Goal: Task Accomplishment & Management: Complete application form

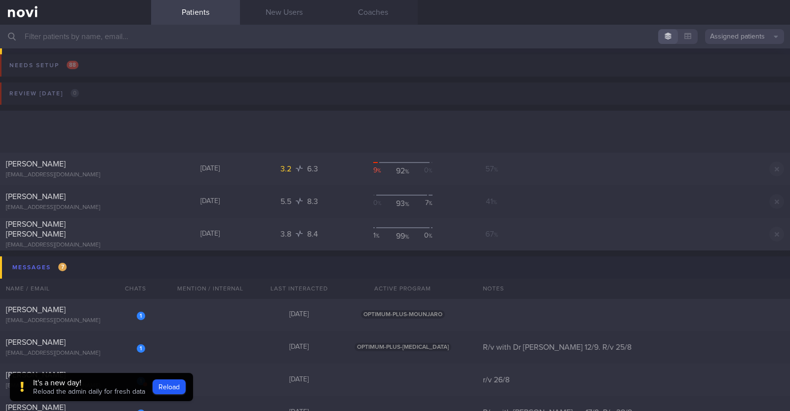
scroll to position [185, 0]
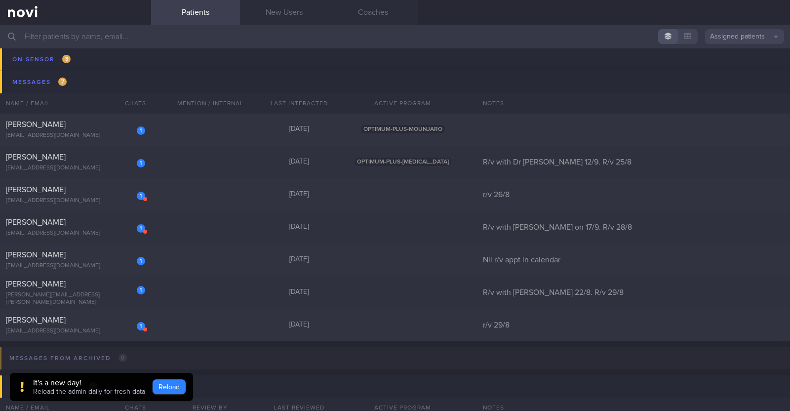
click at [169, 389] on button "Reload" at bounding box center [169, 386] width 33 height 15
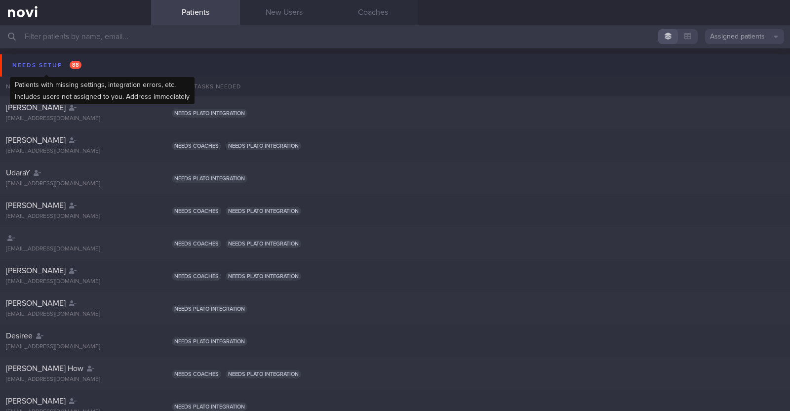
click at [32, 63] on div "Needs setup 88" at bounding box center [47, 65] width 74 height 13
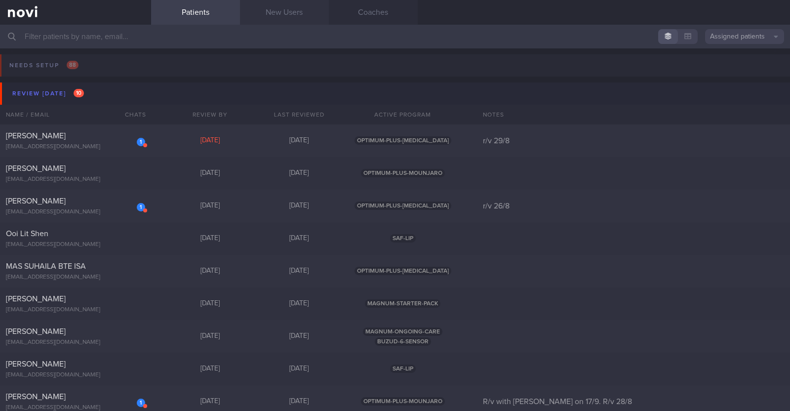
click at [298, 6] on link "New Users" at bounding box center [284, 12] width 89 height 25
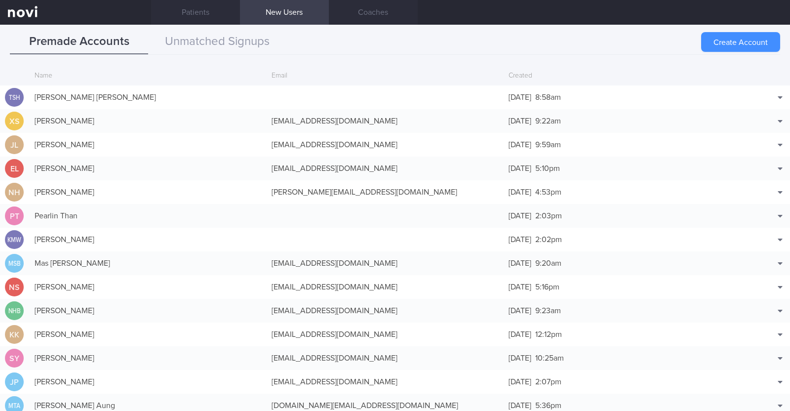
click at [729, 40] on button "Create Account" at bounding box center [740, 42] width 79 height 20
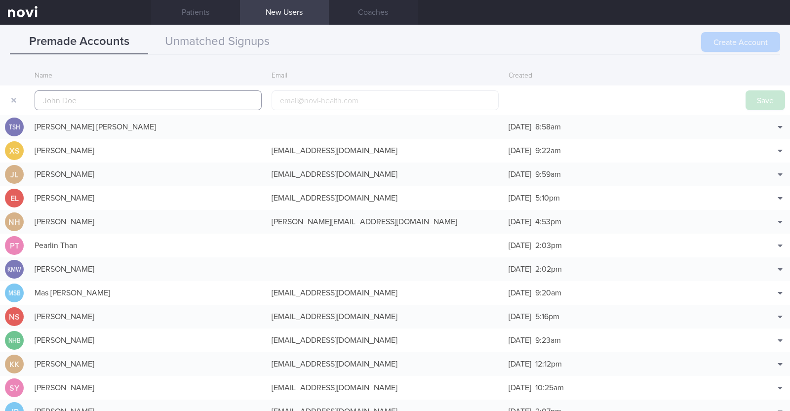
scroll to position [24, 0]
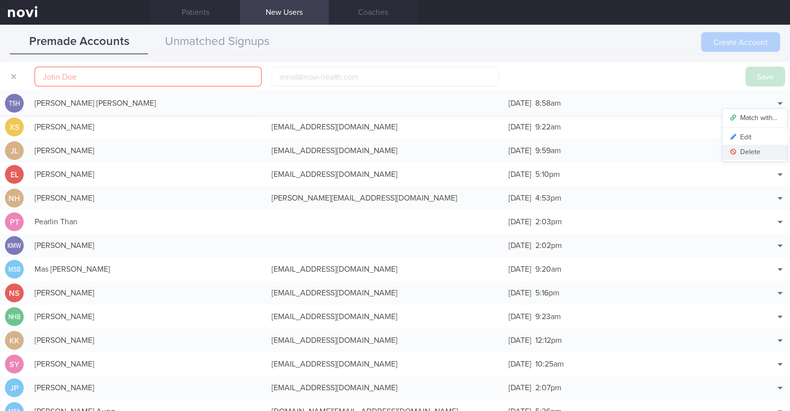
click at [743, 153] on button "Delete" at bounding box center [754, 152] width 65 height 15
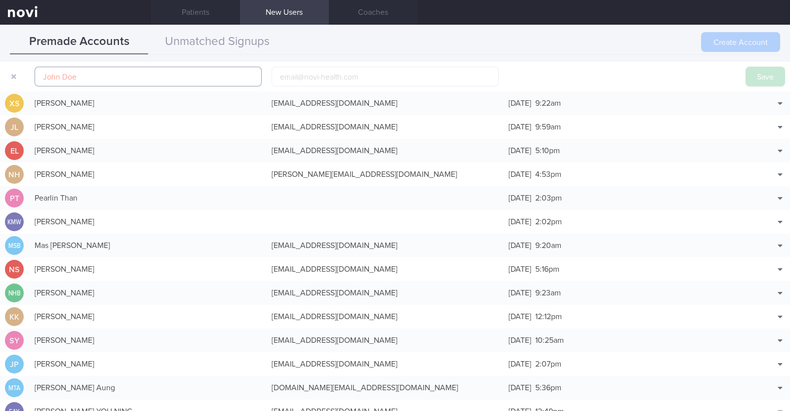
click at [149, 79] on input "text" at bounding box center [148, 77] width 227 height 20
paste input "[PERSON_NAME]"
type input "[PERSON_NAME]"
click at [318, 78] on input "email" at bounding box center [385, 77] width 227 height 20
paste input "[PERSON_NAME][EMAIL_ADDRESS][DOMAIN_NAME]"
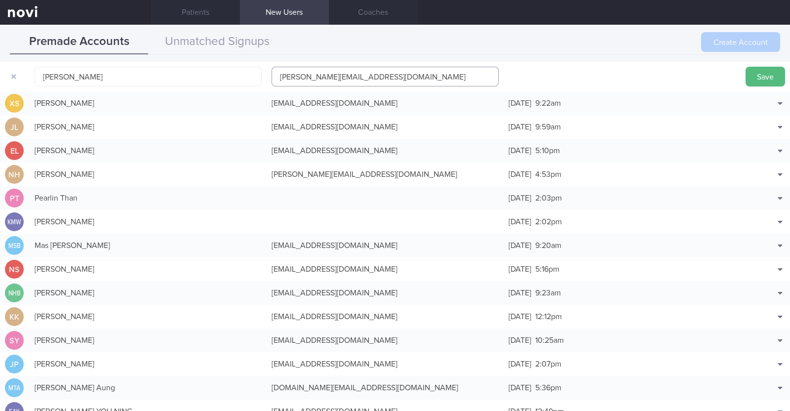
click at [313, 78] on input "[PERSON_NAME][EMAIL_ADDRESS][DOMAIN_NAME]" at bounding box center [385, 77] width 227 height 20
type input "[PERSON_NAME][EMAIL_ADDRESS][DOMAIN_NAME]"
click at [767, 78] on button "Save" at bounding box center [766, 77] width 40 height 20
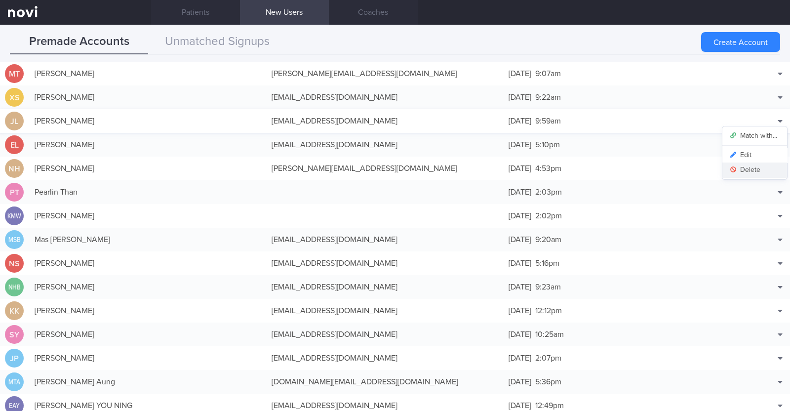
click at [749, 165] on button "Delete" at bounding box center [754, 169] width 65 height 15
click at [207, 7] on link "Patients" at bounding box center [195, 12] width 89 height 25
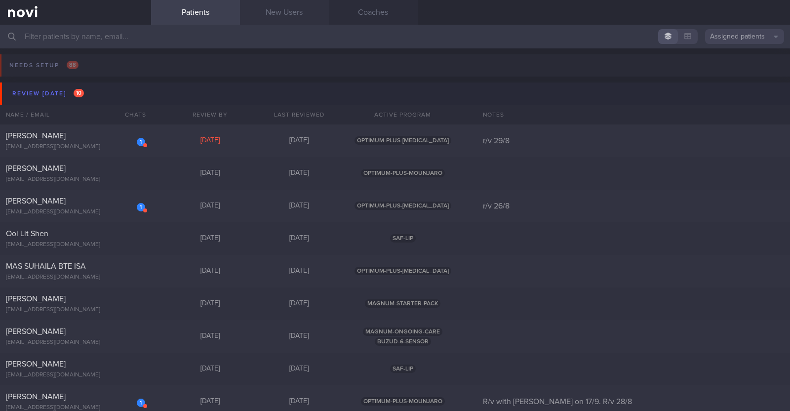
click at [282, 15] on link "New Users" at bounding box center [284, 12] width 89 height 25
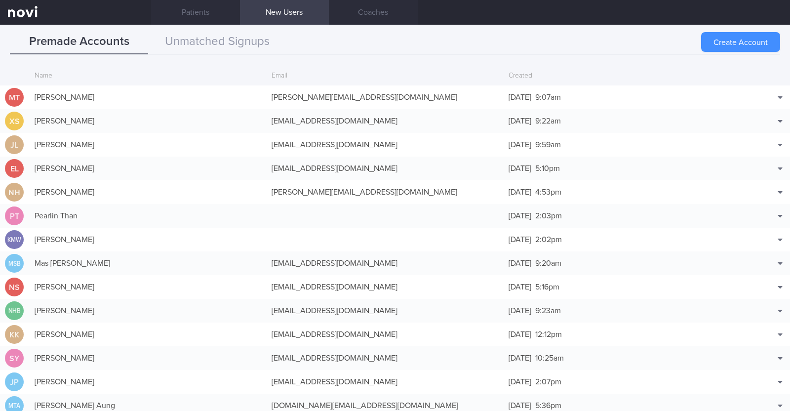
click at [748, 42] on button "Create Account" at bounding box center [740, 42] width 79 height 20
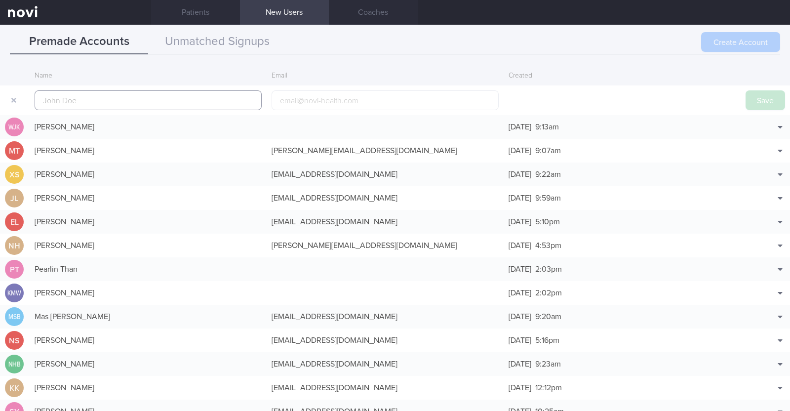
scroll to position [24, 0]
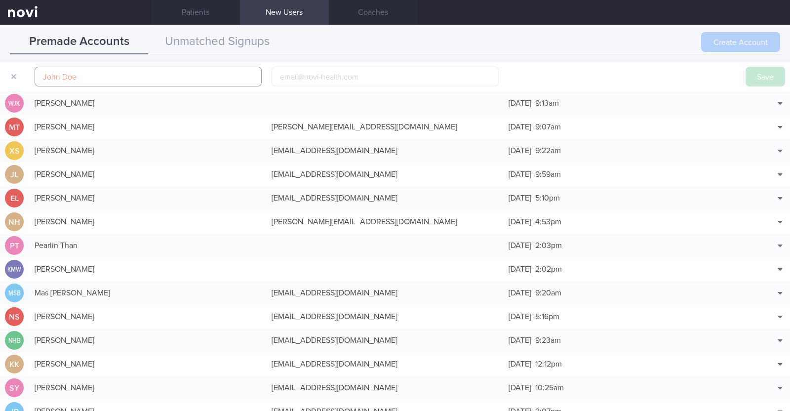
paste input "[PERSON_NAME]"
type input "[PERSON_NAME]"
click at [307, 68] on input "email" at bounding box center [385, 77] width 227 height 20
paste input "[PERSON_NAME][EMAIL_ADDRESS][DOMAIN_NAME]"
click at [288, 80] on input "[PERSON_NAME][EMAIL_ADDRESS][DOMAIN_NAME]" at bounding box center [385, 77] width 227 height 20
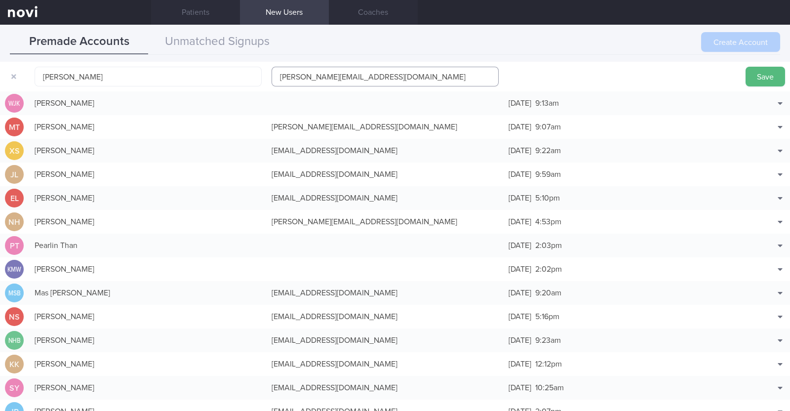
type input "[EMAIL_ADDRESS][DOMAIN_NAME]"
click button "Save" at bounding box center [766, 77] width 40 height 20
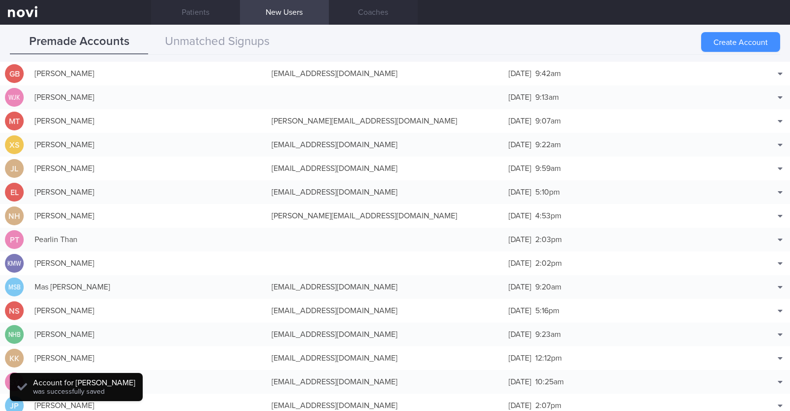
click at [749, 44] on button "Create Account" at bounding box center [740, 42] width 79 height 20
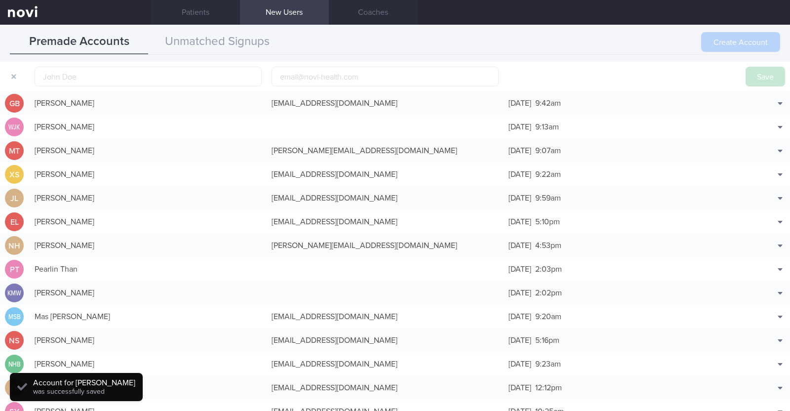
scroll to position [31, 0]
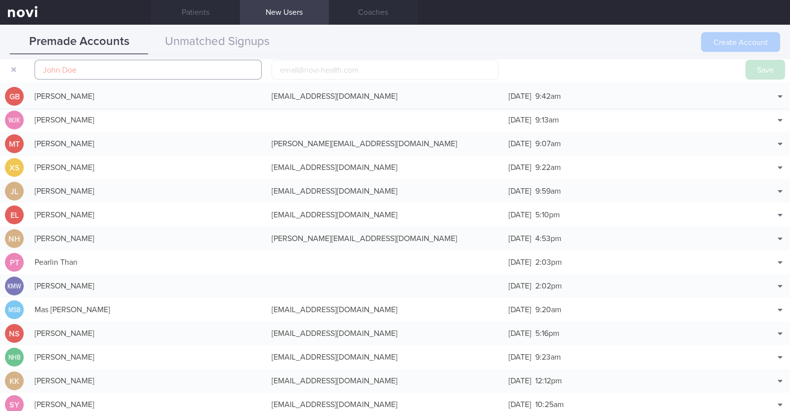
paste input "[PERSON_NAME]"
click at [96, 72] on input "[PERSON_NAME]" at bounding box center [148, 70] width 227 height 20
type input "[PERSON_NAME]"
click at [306, 70] on input "email" at bounding box center [385, 70] width 227 height 20
paste input "[EMAIL_ADDRESS][DOMAIN_NAME]"
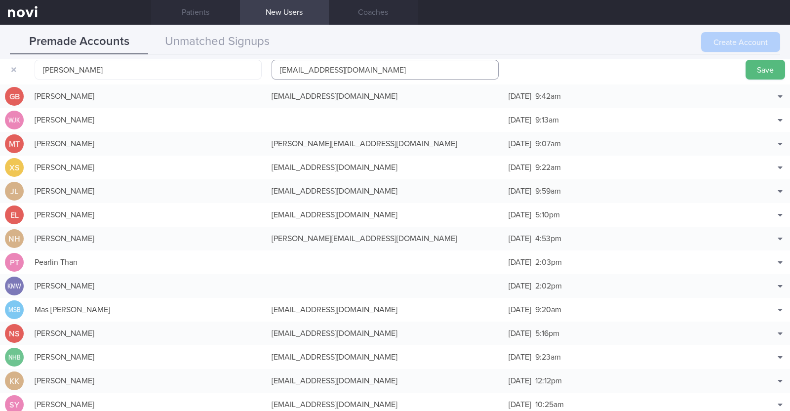
click at [324, 67] on input "[EMAIL_ADDRESS][DOMAIN_NAME]" at bounding box center [385, 70] width 227 height 20
type input "[EMAIL_ADDRESS][DOMAIN_NAME]"
click at [757, 70] on button "Save" at bounding box center [766, 70] width 40 height 20
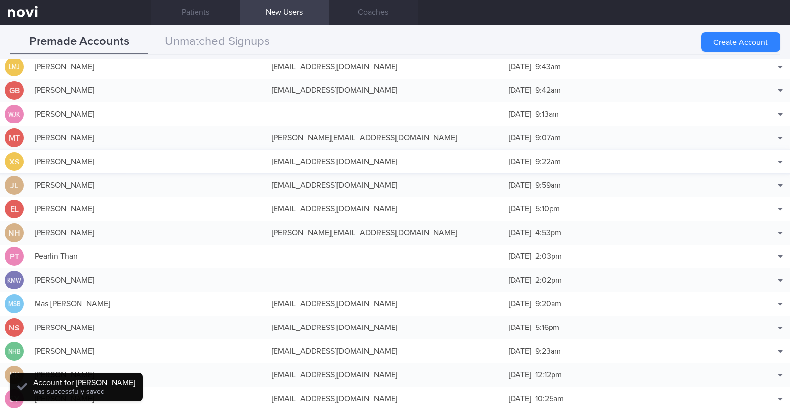
scroll to position [25, 0]
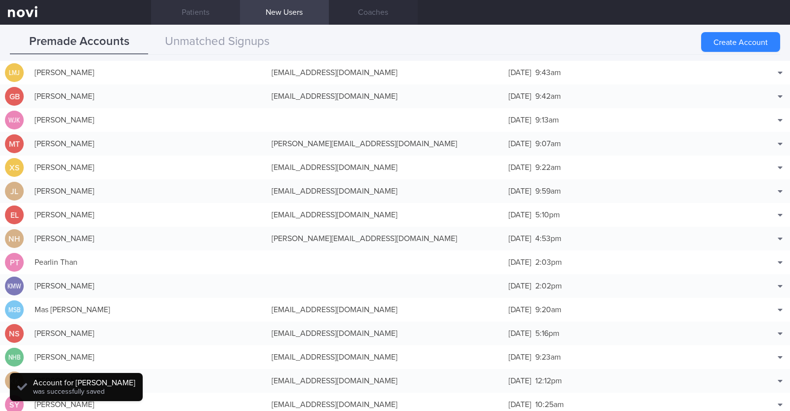
click at [213, 2] on link "Patients" at bounding box center [195, 12] width 89 height 25
